Goal: Task Accomplishment & Management: Complete application form

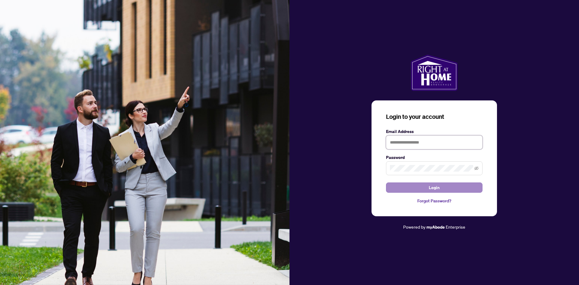
type input "**********"
click at [442, 184] on button "Login" at bounding box center [434, 187] width 97 height 10
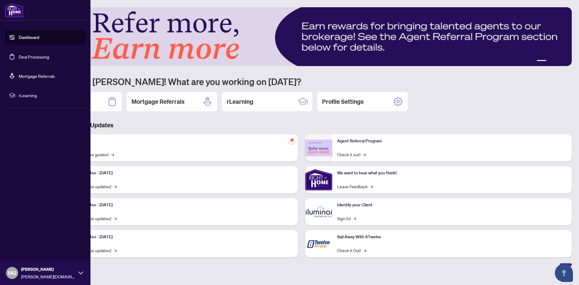
click at [31, 58] on link "Deal Processing" at bounding box center [34, 56] width 30 height 5
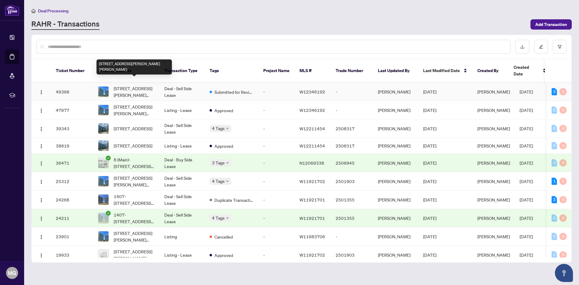
click at [136, 85] on span "[STREET_ADDRESS][PERSON_NAME][PERSON_NAME]" at bounding box center [134, 91] width 41 height 13
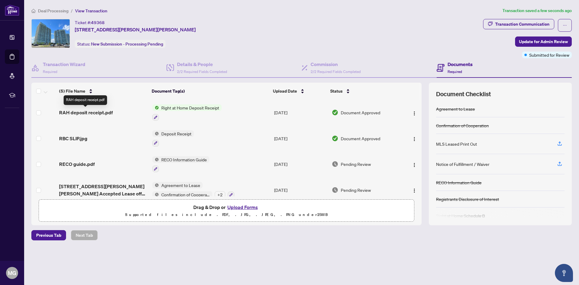
click at [73, 112] on span "RAH deposit receipt.pdf" at bounding box center [86, 112] width 54 height 7
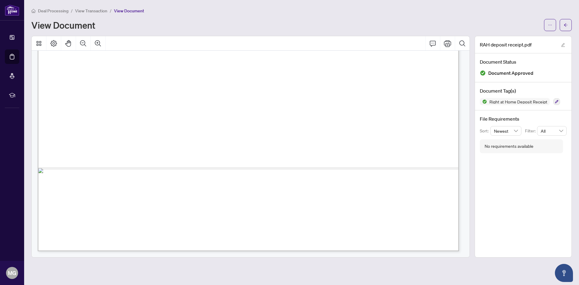
scroll to position [230, 0]
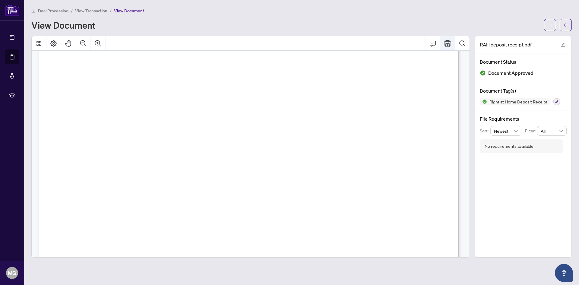
click at [446, 46] on icon "Print" at bounding box center [447, 43] width 7 height 7
click at [446, 45] on icon "Print" at bounding box center [447, 43] width 7 height 7
click at [91, 10] on span "View Transaction" at bounding box center [91, 10] width 32 height 5
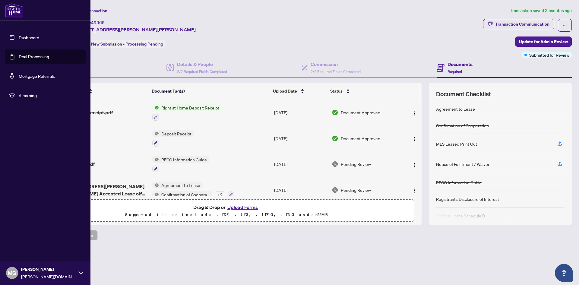
click at [31, 59] on link "Deal Processing" at bounding box center [34, 56] width 30 height 5
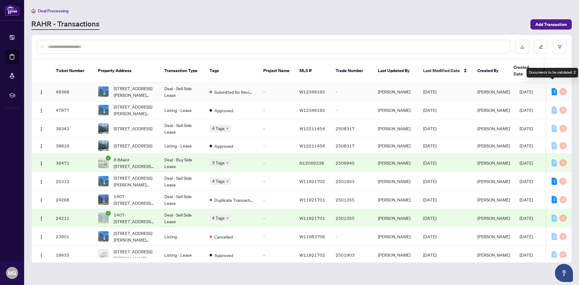
click at [552, 88] on div "2" at bounding box center [554, 91] width 5 height 7
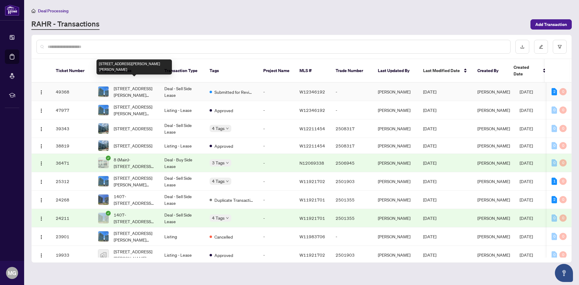
click at [125, 85] on span "[STREET_ADDRESS][PERSON_NAME][PERSON_NAME]" at bounding box center [134, 91] width 41 height 13
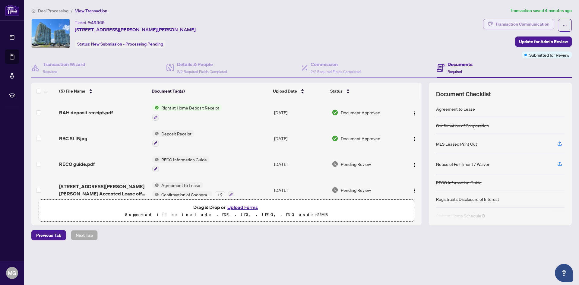
click at [524, 24] on div "Transaction Communication" at bounding box center [522, 24] width 54 height 10
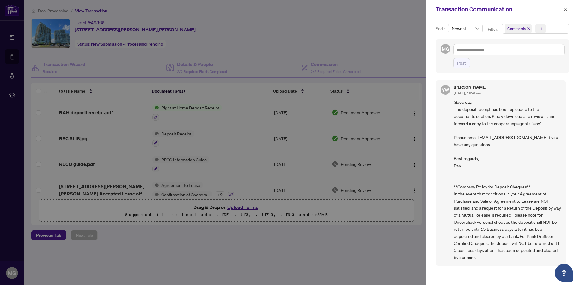
scroll to position [1, 0]
click at [371, 249] on div at bounding box center [289, 142] width 579 height 285
click at [567, 10] on icon "close" at bounding box center [565, 9] width 4 height 4
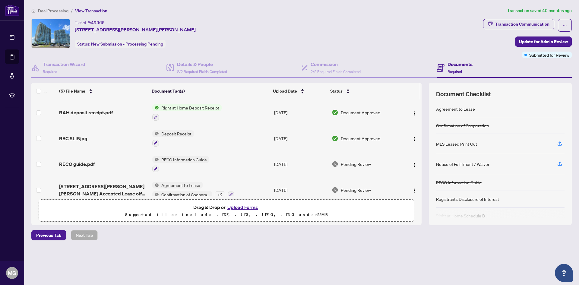
click at [243, 208] on button "Upload Forms" at bounding box center [243, 207] width 34 height 8
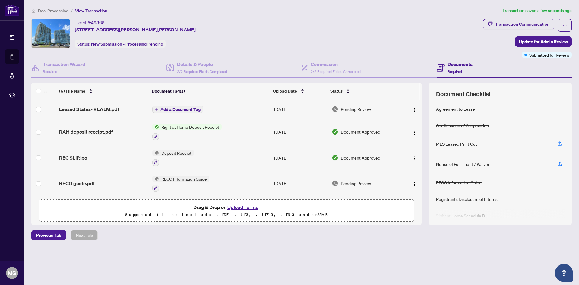
click at [173, 109] on span "Add a Document Tag" at bounding box center [180, 109] width 40 height 4
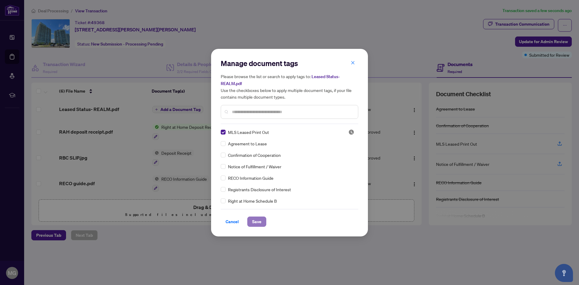
click at [257, 224] on span "Save" at bounding box center [256, 222] width 9 height 10
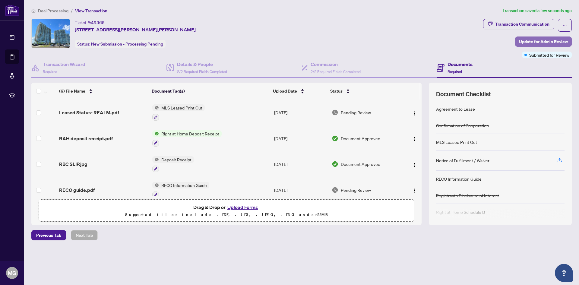
click at [545, 40] on span "Update for Admin Review" at bounding box center [543, 42] width 49 height 10
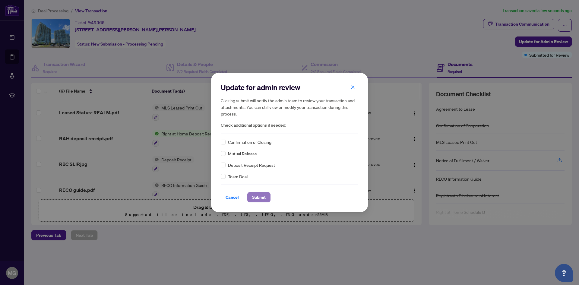
click at [261, 197] on span "Submit" at bounding box center [259, 197] width 14 height 10
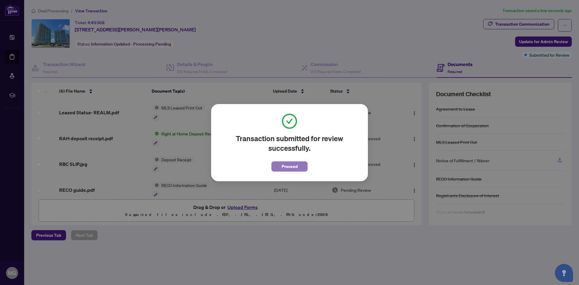
click at [292, 167] on span "Proceed" at bounding box center [290, 167] width 16 height 10
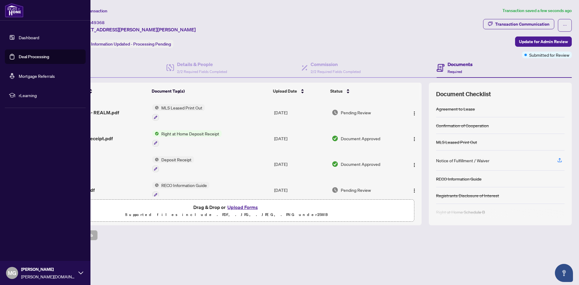
click at [31, 56] on link "Deal Processing" at bounding box center [34, 56] width 30 height 5
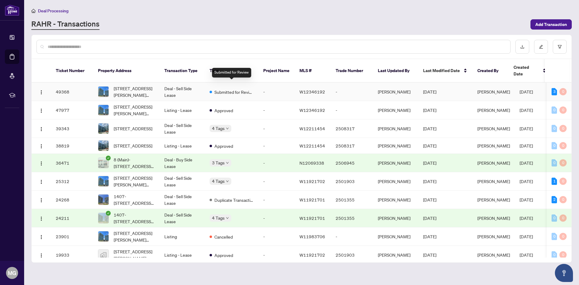
click at [238, 89] on span "Submitted for Review" at bounding box center [233, 92] width 39 height 7
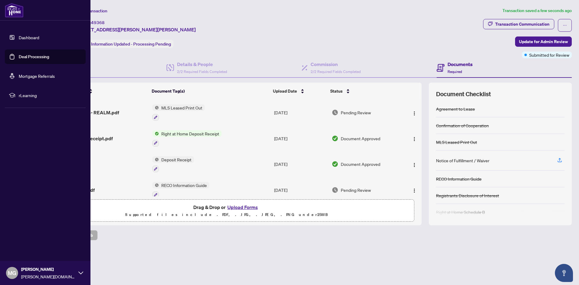
click at [8, 273] on span "MG" at bounding box center [12, 273] width 8 height 8
click at [25, 238] on span "Logout" at bounding box center [24, 237] width 14 height 10
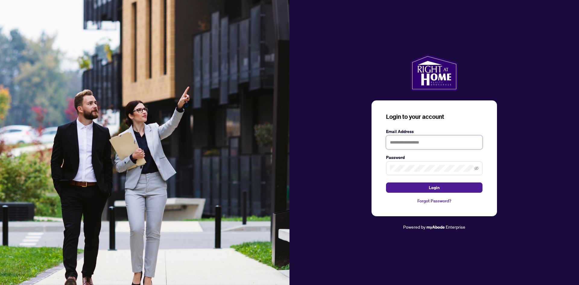
type input "**********"
